Goal: Information Seeking & Learning: Learn about a topic

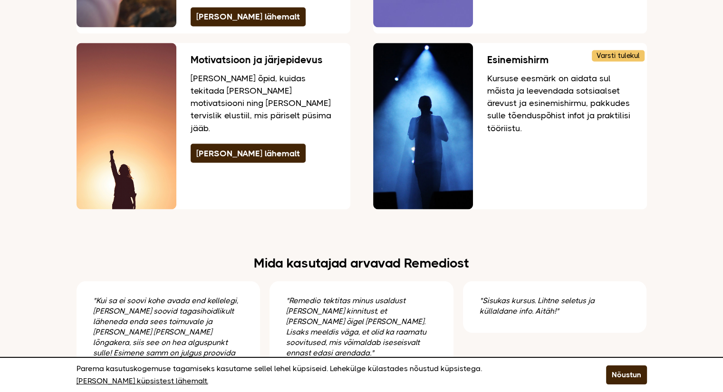
scroll to position [1617, 0]
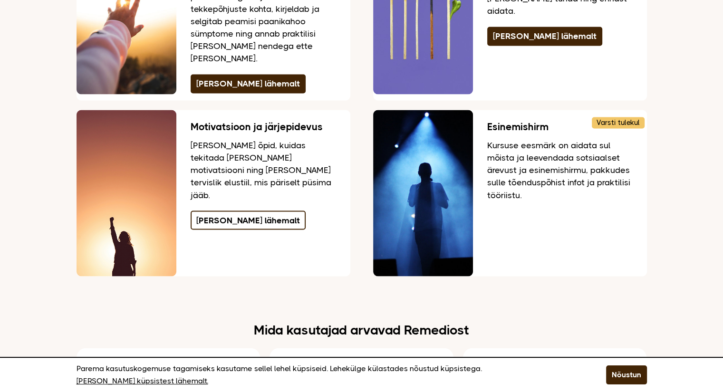
click at [237, 211] on link "[PERSON_NAME] lähemalt" at bounding box center [248, 220] width 115 height 19
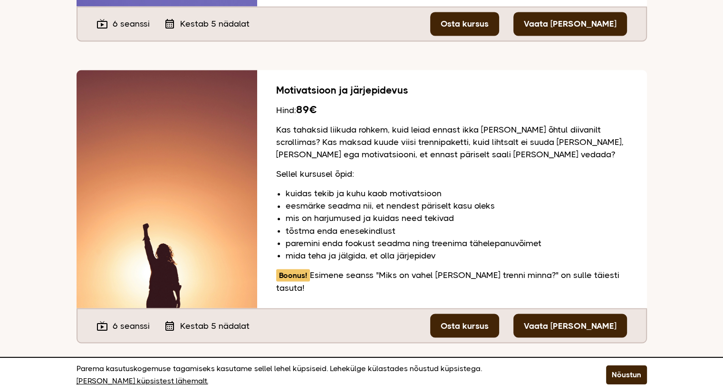
scroll to position [1656, 0]
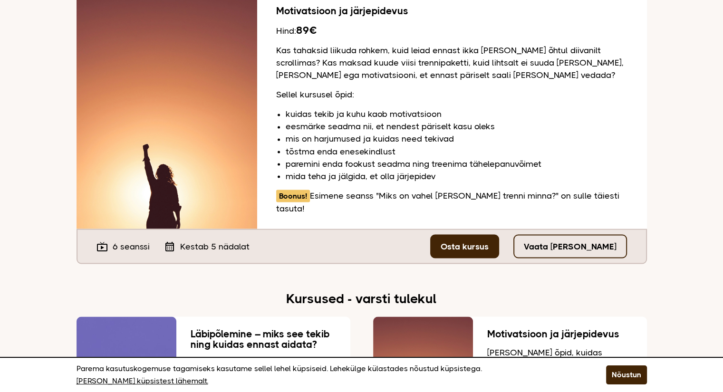
click at [567, 234] on link "Vaata [PERSON_NAME]" at bounding box center [571, 246] width 114 height 24
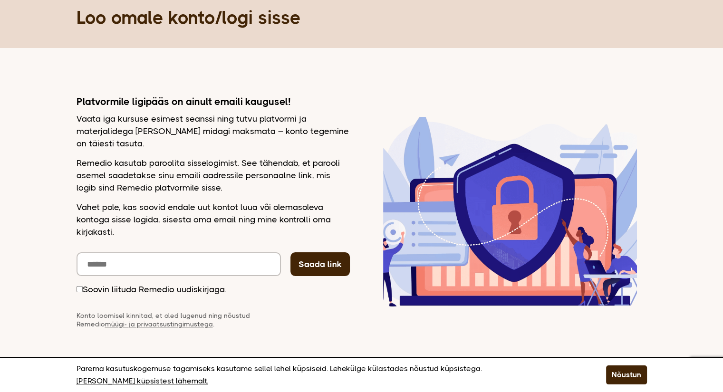
scroll to position [86, 0]
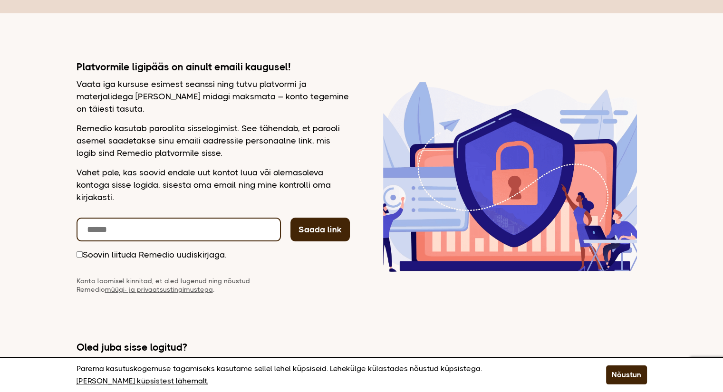
click at [156, 231] on input "email" at bounding box center [179, 230] width 204 height 24
type input "**********"
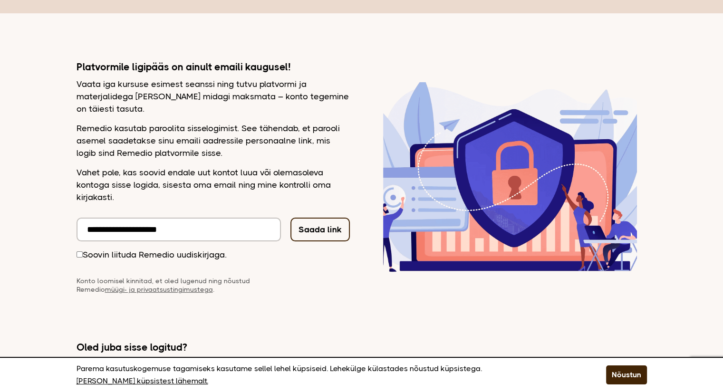
click at [315, 237] on button "Saada link" at bounding box center [320, 230] width 59 height 24
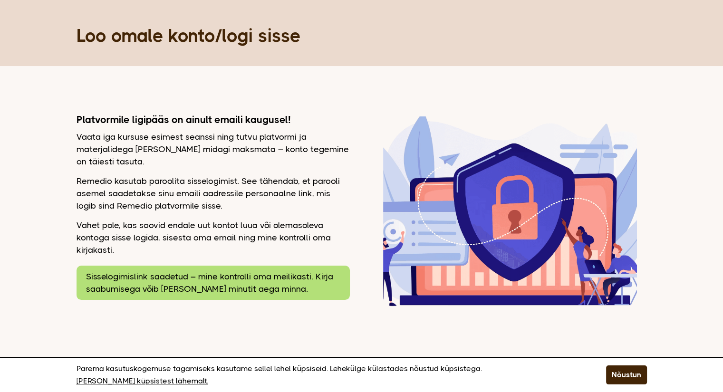
scroll to position [49, 0]
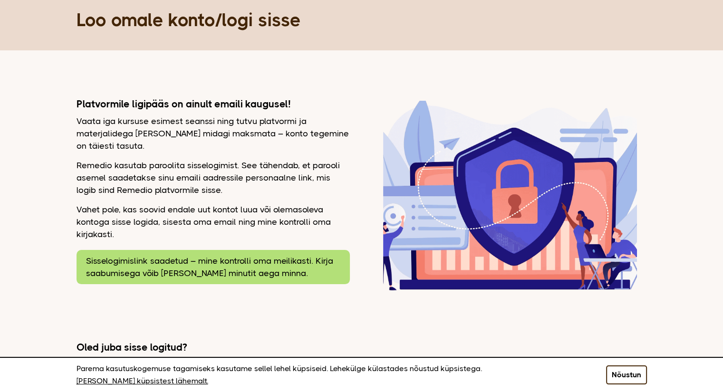
click at [625, 377] on button "Nõustun" at bounding box center [626, 375] width 41 height 19
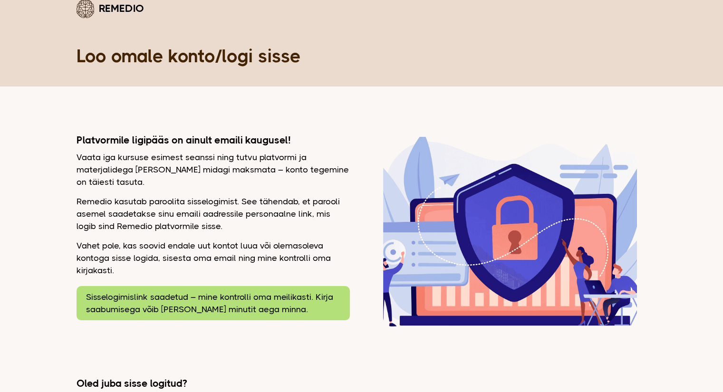
scroll to position [0, 0]
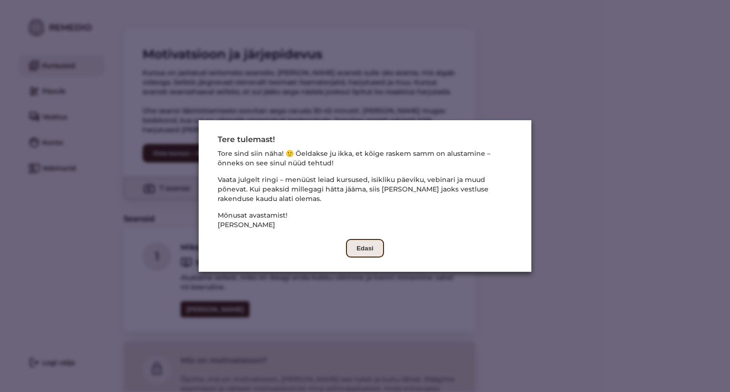
click at [359, 255] on button "Edasi" at bounding box center [365, 248] width 38 height 19
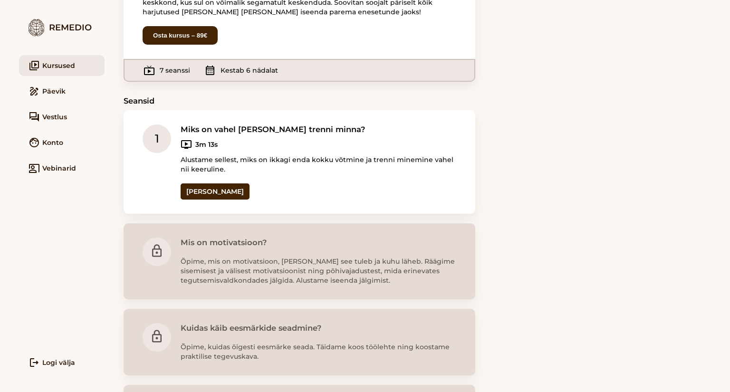
scroll to position [111, 0]
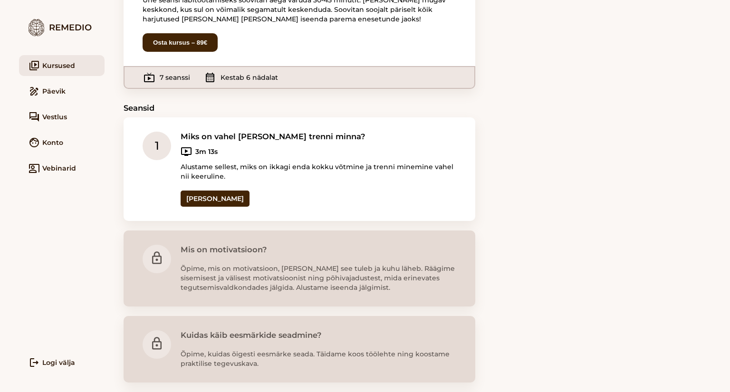
click at [52, 90] on link "draw Päevik" at bounding box center [62, 91] width 86 height 21
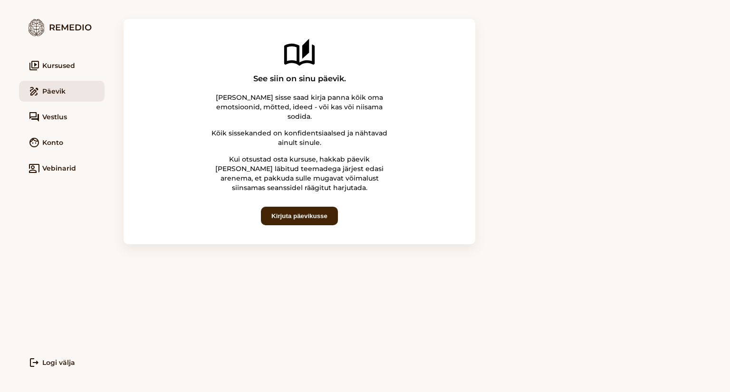
click at [54, 144] on link "face Konto" at bounding box center [62, 142] width 86 height 21
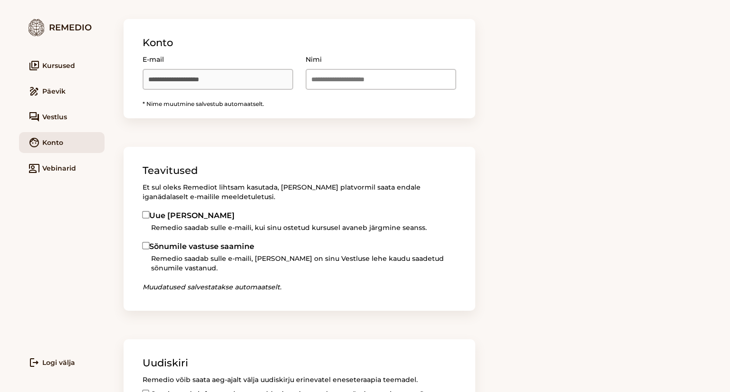
click at [50, 67] on link "video_library Kursused" at bounding box center [62, 65] width 86 height 21
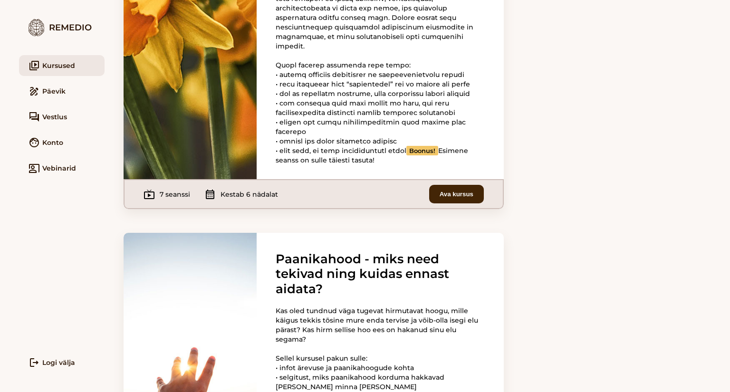
scroll to position [571, 0]
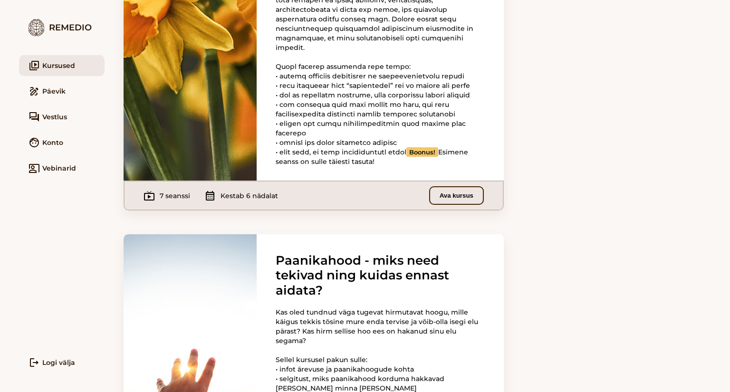
click at [454, 205] on button "Ava kursus" at bounding box center [456, 195] width 55 height 19
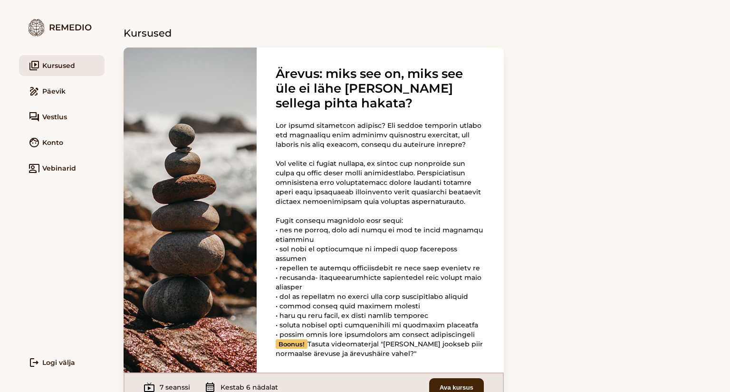
drag, startPoint x: 68, startPoint y: 27, endPoint x: 253, endPoint y: 74, distance: 190.9
click at [68, 27] on div "Remedio" at bounding box center [62, 27] width 86 height 17
click at [55, 168] on link "co_present Vebinarid" at bounding box center [62, 168] width 86 height 21
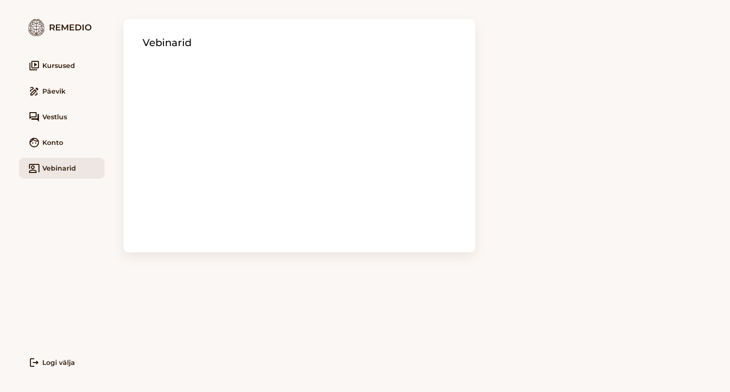
click at [48, 144] on link "face Konto" at bounding box center [62, 142] width 86 height 21
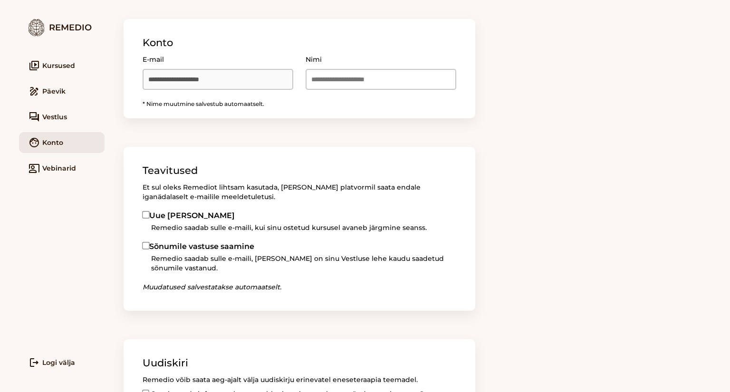
click at [47, 114] on span "Vestlus" at bounding box center [54, 117] width 25 height 10
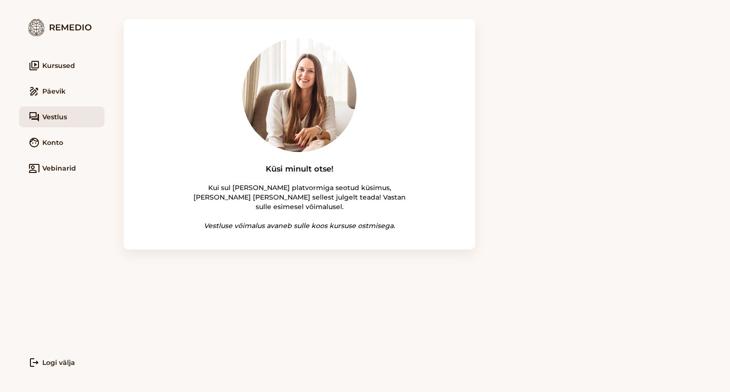
click at [56, 91] on link "draw Päevik" at bounding box center [62, 91] width 86 height 21
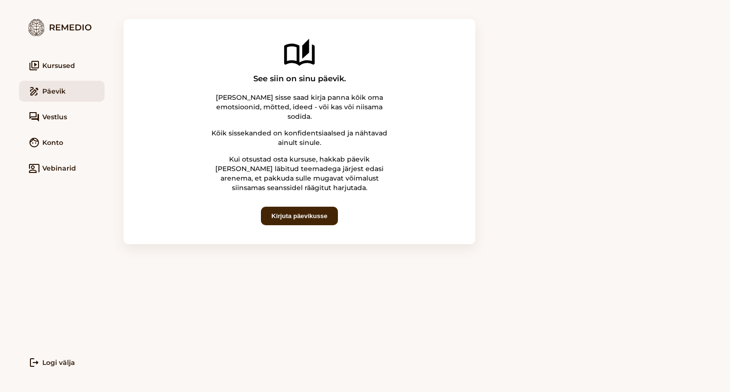
click at [58, 62] on link "video_library Kursused" at bounding box center [62, 65] width 86 height 21
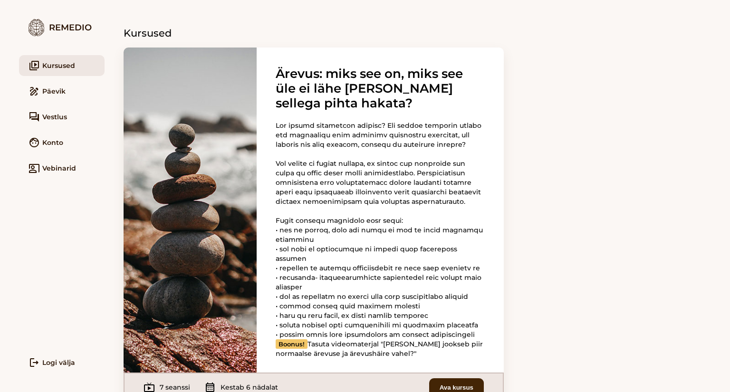
click at [67, 23] on div "Remedio" at bounding box center [62, 27] width 86 height 17
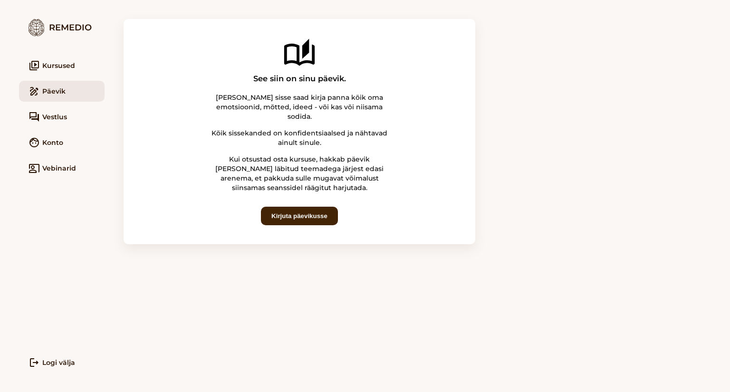
click at [63, 365] on link "logout Logi välja" at bounding box center [62, 362] width 86 height 21
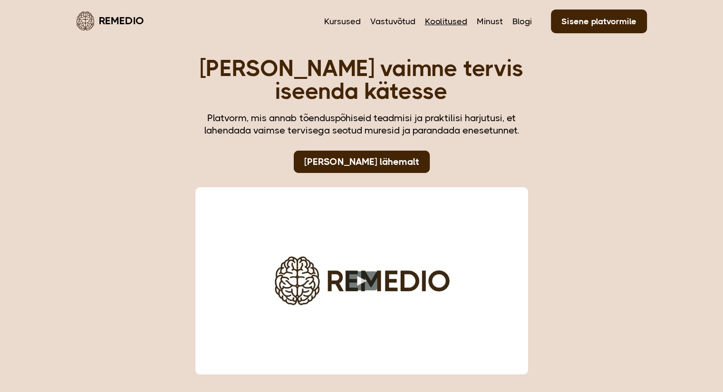
click at [445, 21] on link "Koolitused" at bounding box center [446, 21] width 42 height 12
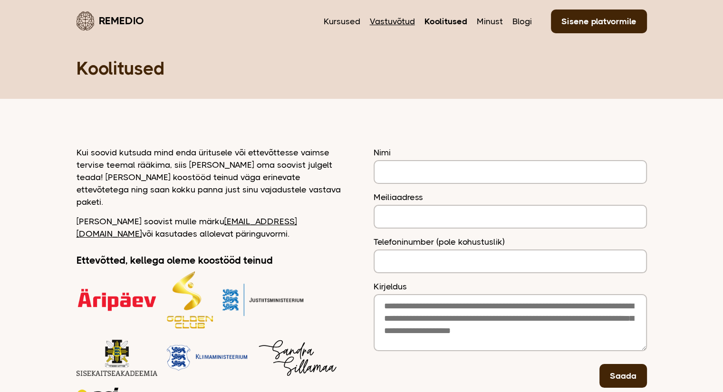
click at [387, 23] on link "Vastuvõtud" at bounding box center [392, 21] width 45 height 12
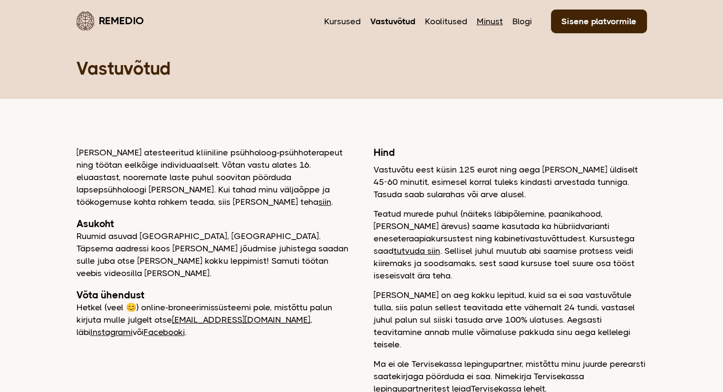
click at [492, 17] on link "Minust" at bounding box center [490, 21] width 26 height 12
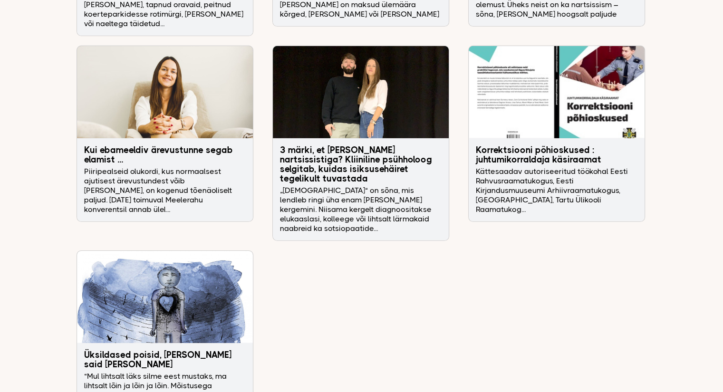
scroll to position [2901, 0]
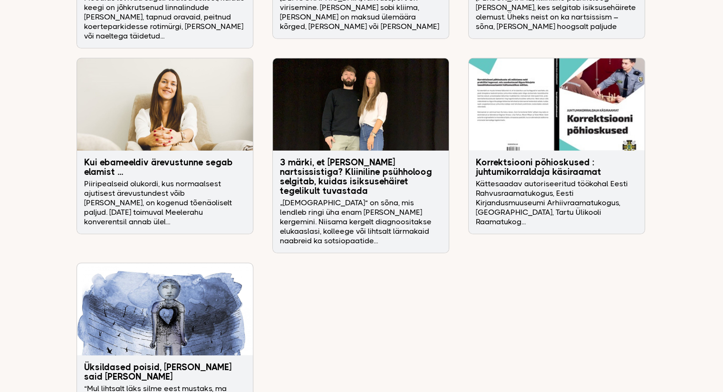
click at [372, 158] on h3 "3 märki, et [PERSON_NAME] nartsissistiga? Kliiniline psühholoog selgitab, kuida…" at bounding box center [361, 177] width 162 height 38
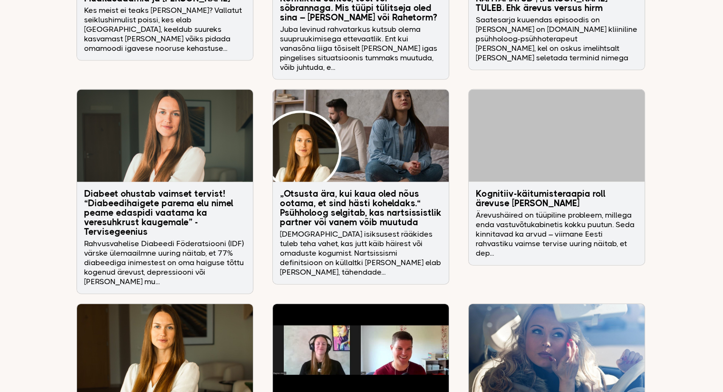
scroll to position [1997, 0]
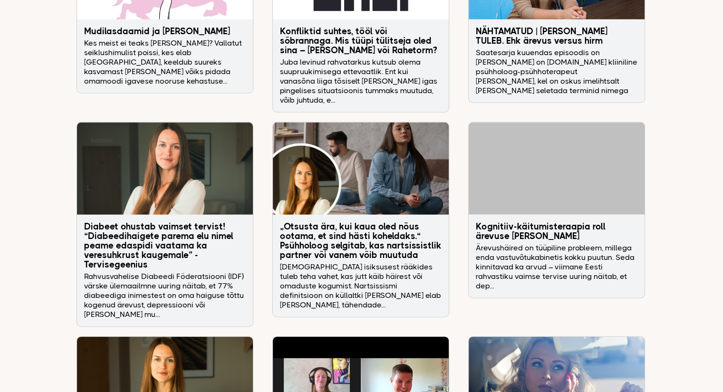
click at [370, 263] on p "[DEMOGRAPHIC_DATA] isiksusest rääkides tuleb teha vahet, kas jutt käib häirest …" at bounding box center [361, 287] width 162 height 48
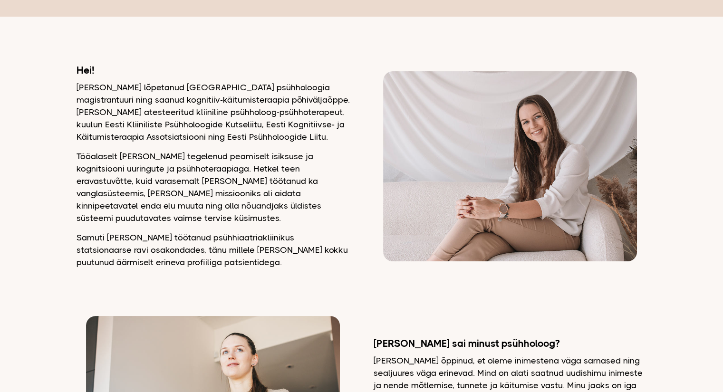
scroll to position [0, 0]
